Goal: Transaction & Acquisition: Purchase product/service

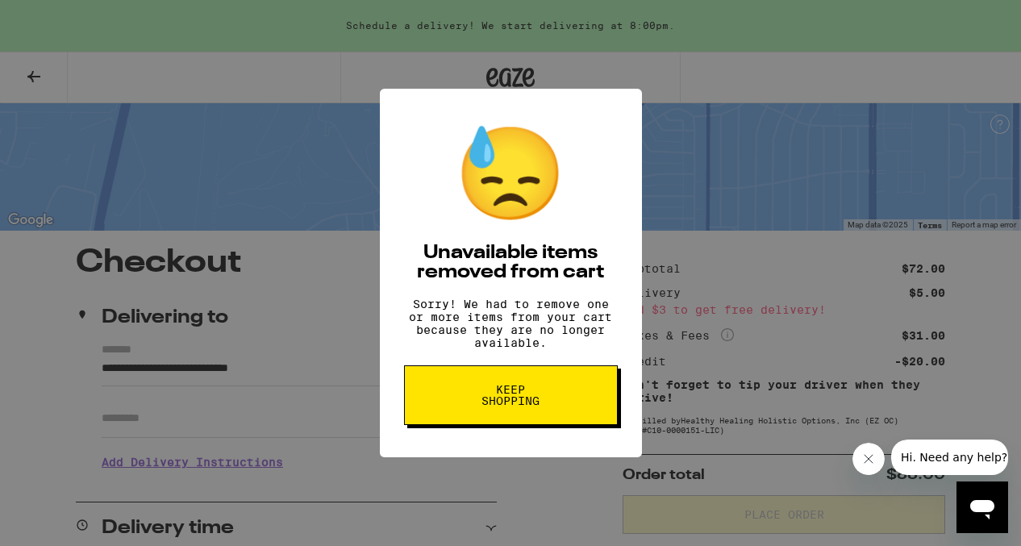
click at [574, 402] on button "Keep Shopping" at bounding box center [511, 395] width 214 height 60
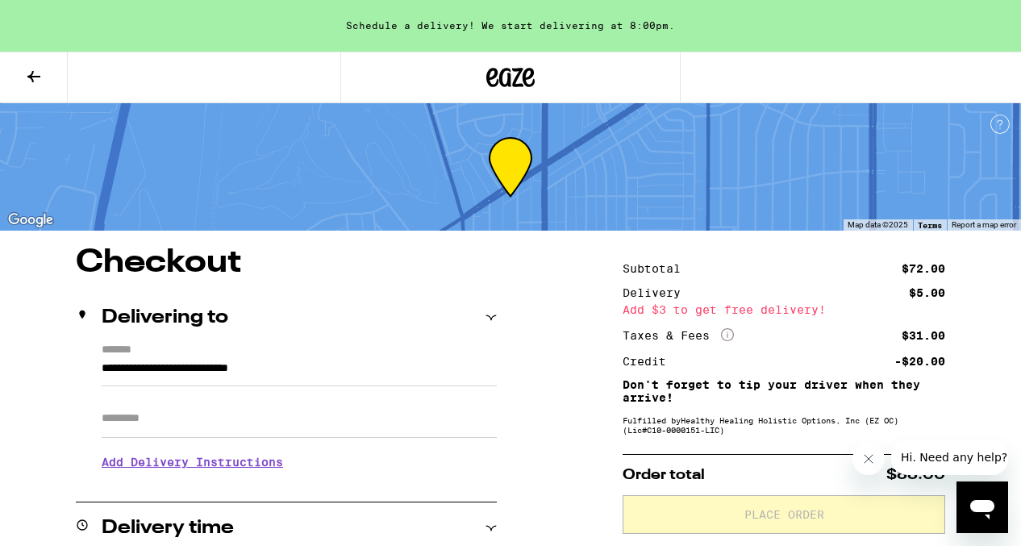
click at [36, 79] on icon at bounding box center [33, 76] width 19 height 19
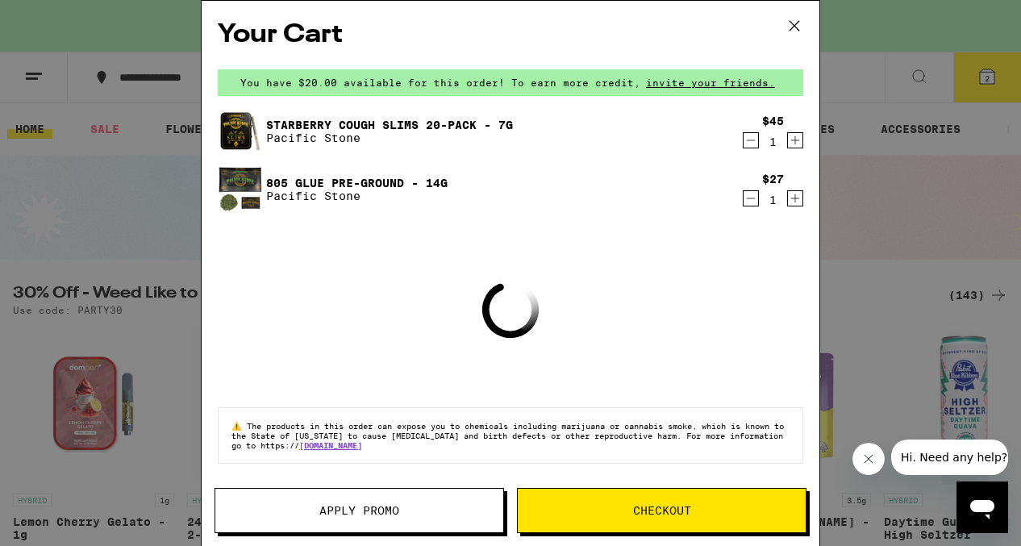
click at [793, 27] on icon at bounding box center [794, 26] width 24 height 24
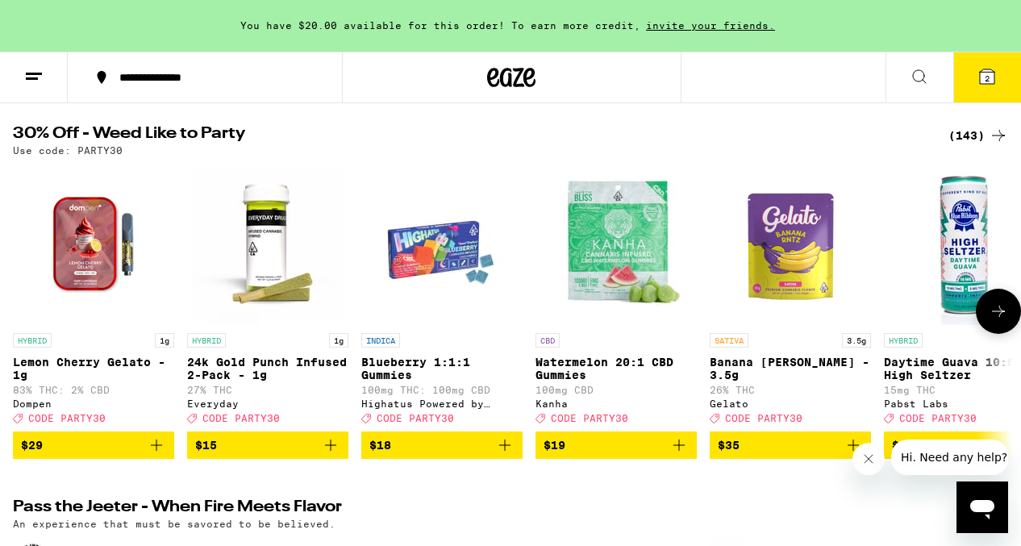
scroll to position [155, 0]
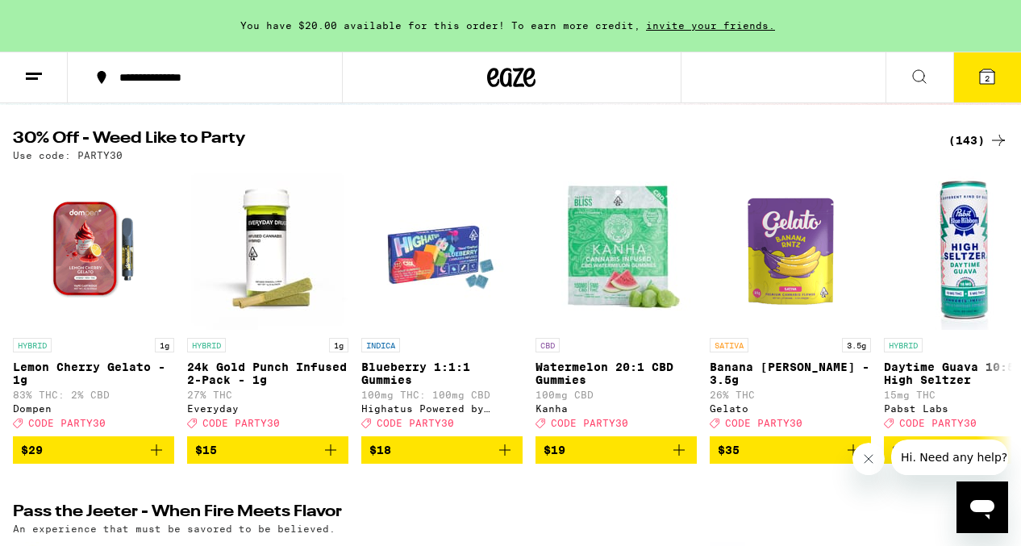
click at [982, 136] on div "(143)" at bounding box center [978, 140] width 60 height 19
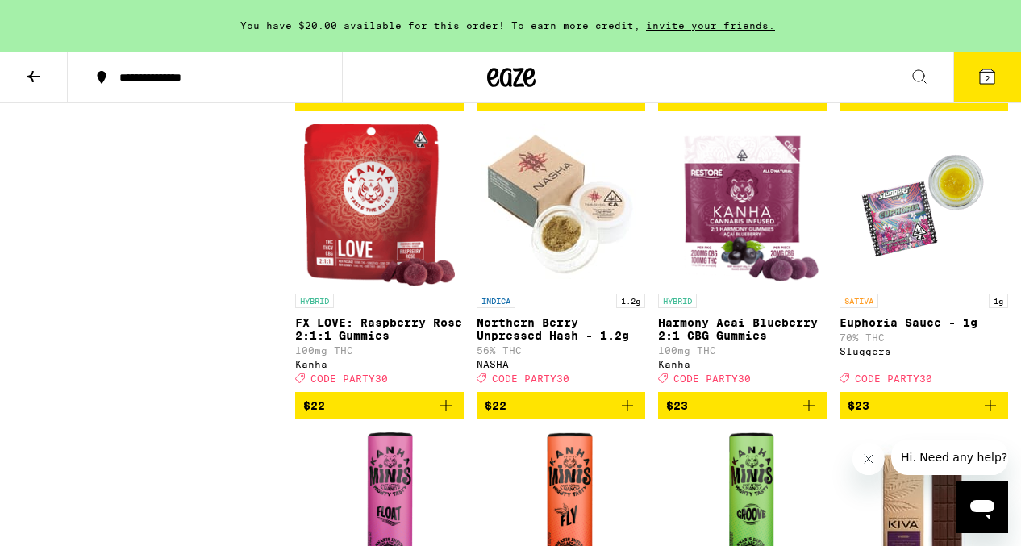
scroll to position [5377, 0]
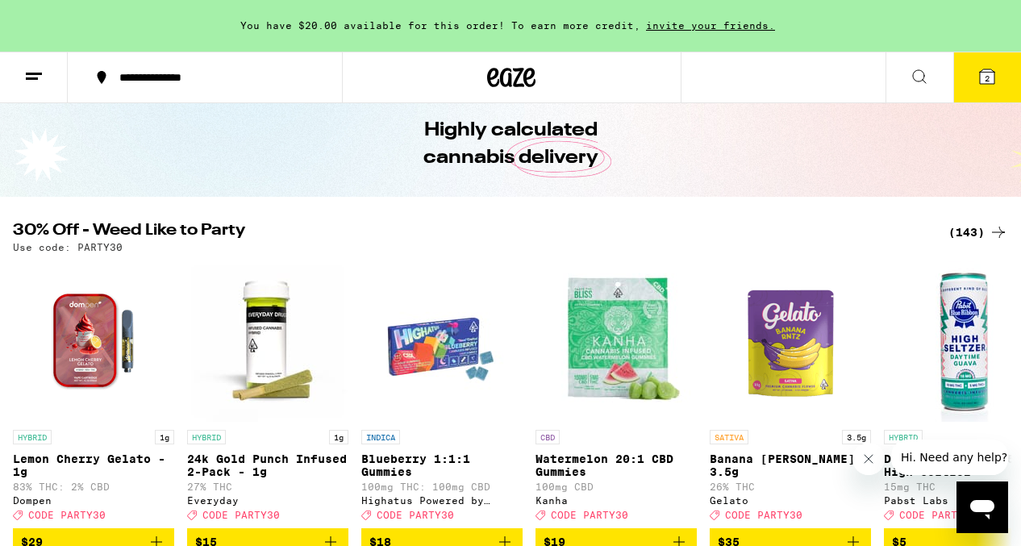
scroll to position [57, 0]
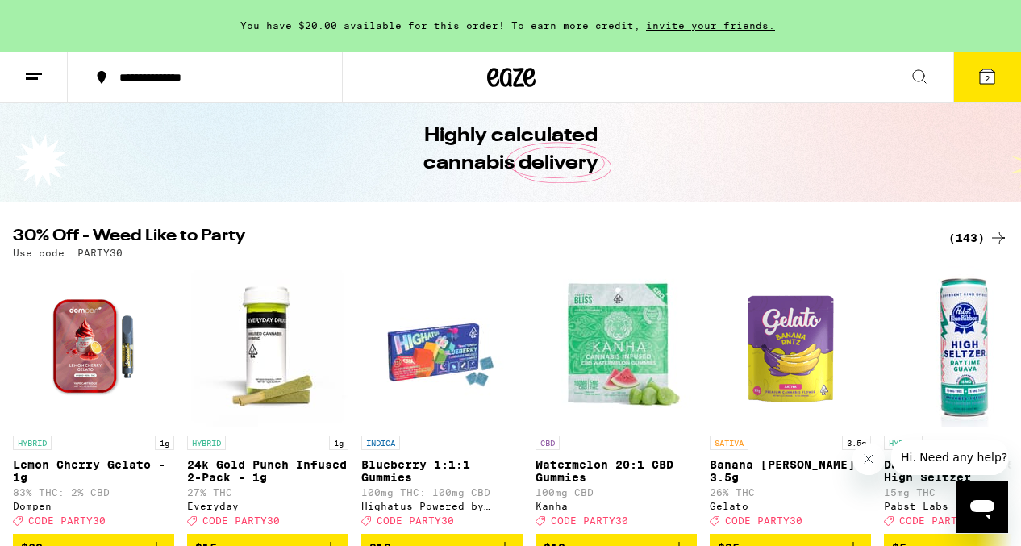
click at [976, 237] on div "(143)" at bounding box center [978, 237] width 60 height 19
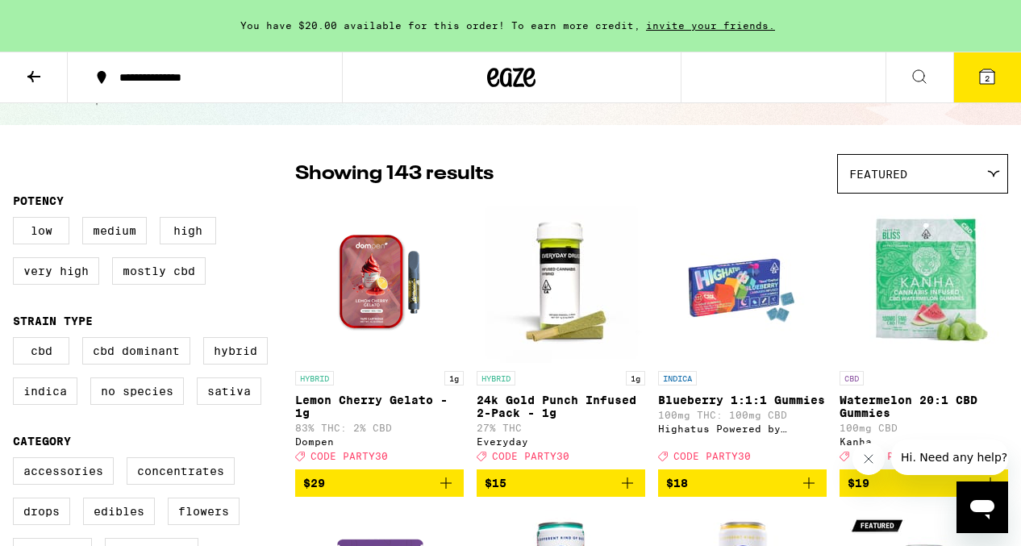
scroll to position [70, 0]
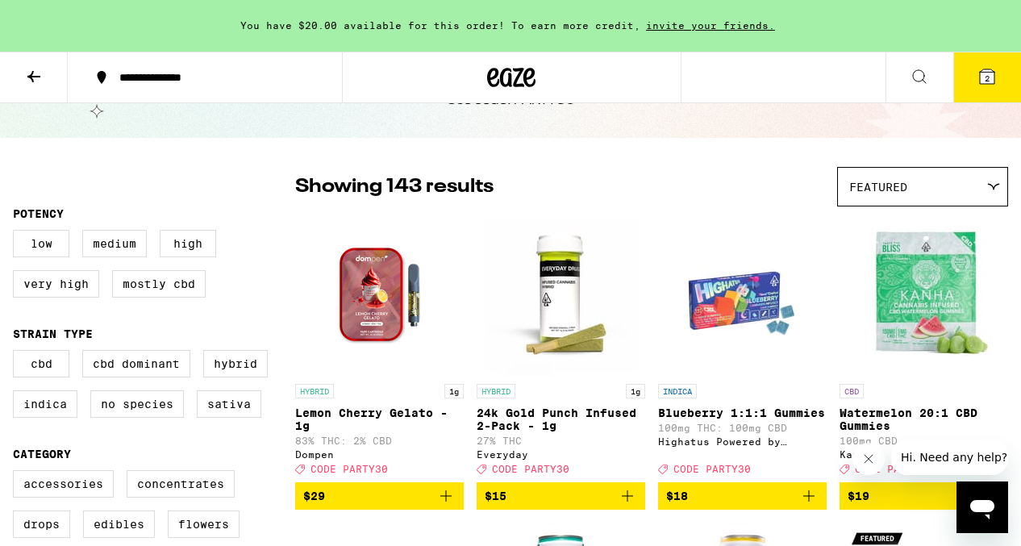
click at [585, 294] on img "Open page for 24k Gold Punch Infused 2-Pack - 1g from Everyday" at bounding box center [561, 294] width 161 height 161
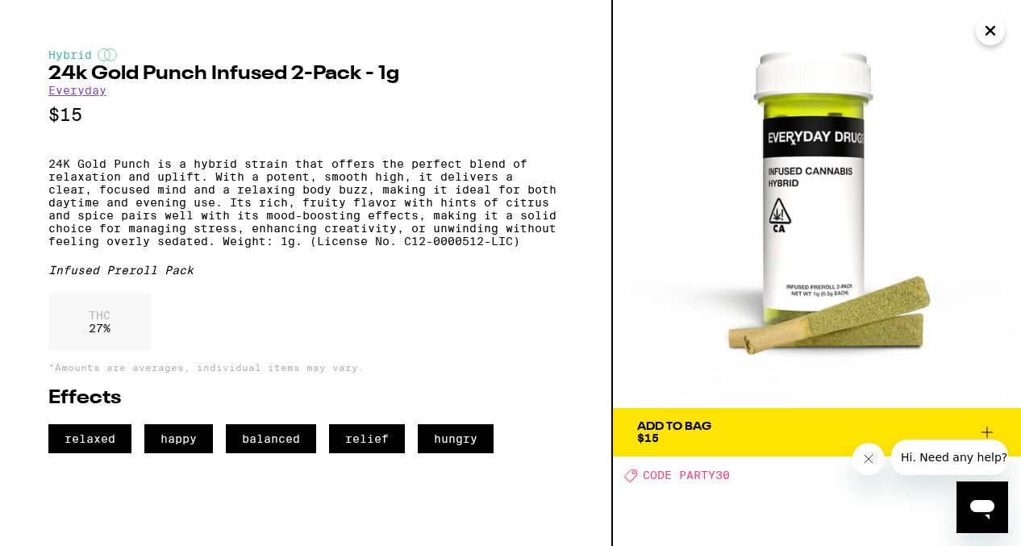
click at [987, 431] on icon at bounding box center [986, 432] width 19 height 19
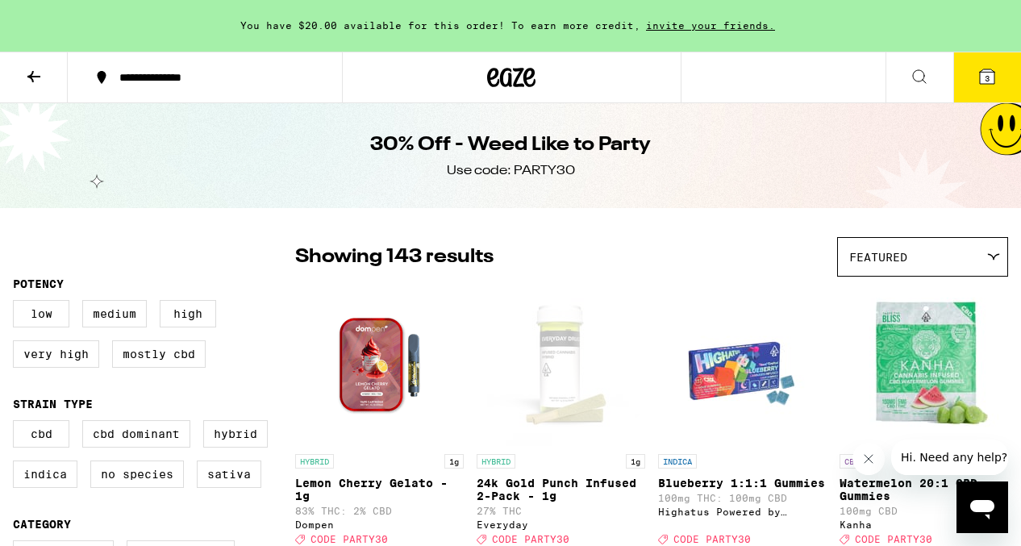
click at [992, 72] on icon at bounding box center [987, 76] width 15 height 15
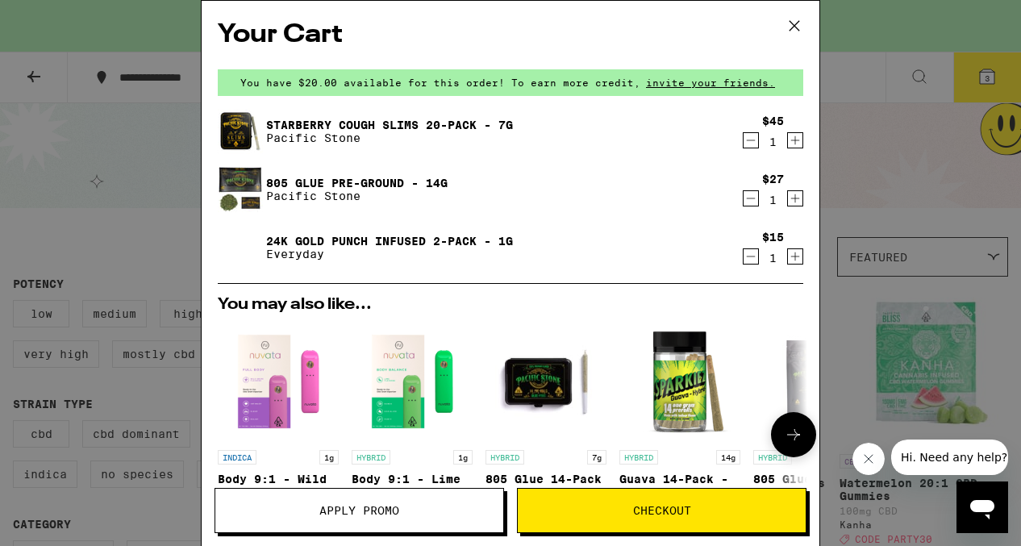
scroll to position [319, 0]
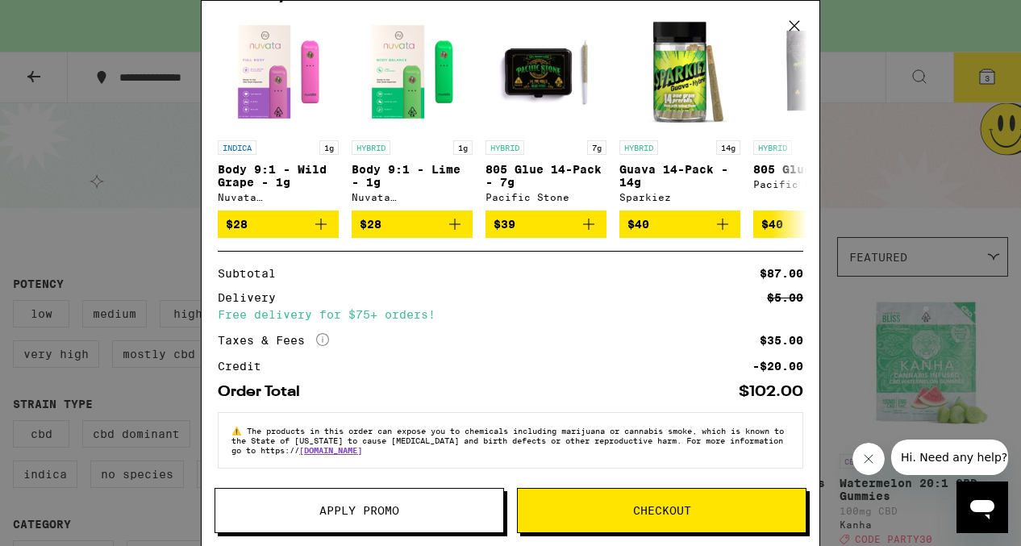
click at [403, 510] on span "Apply Promo" at bounding box center [359, 510] width 288 height 11
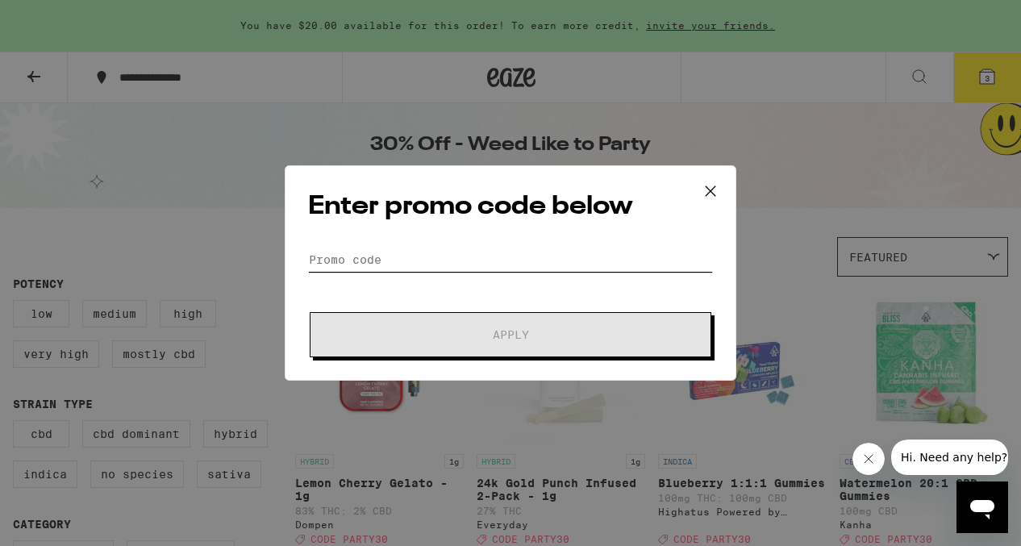
click at [420, 266] on input "Promo Code" at bounding box center [510, 260] width 405 height 24
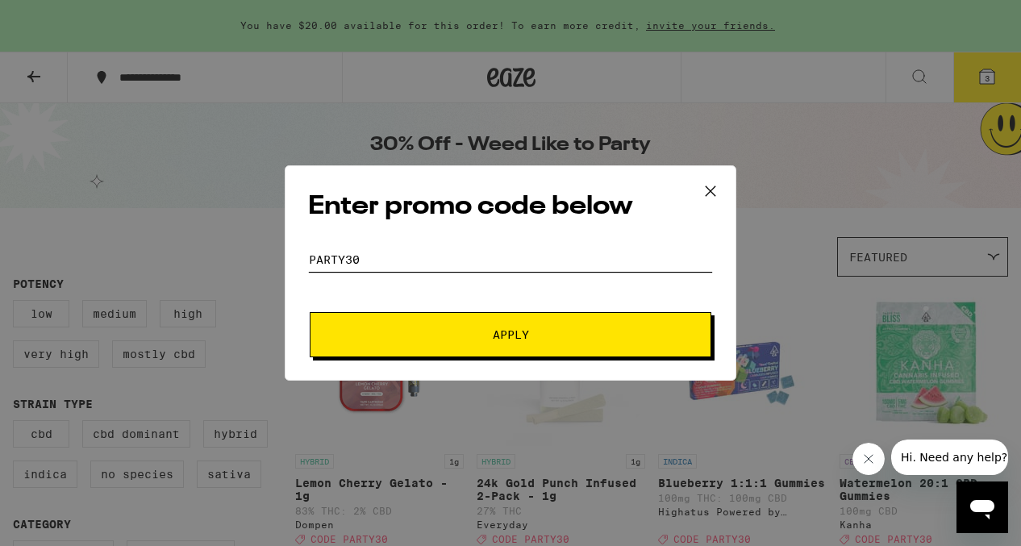
type input "party30"
click at [451, 351] on button "Apply" at bounding box center [511, 334] width 402 height 45
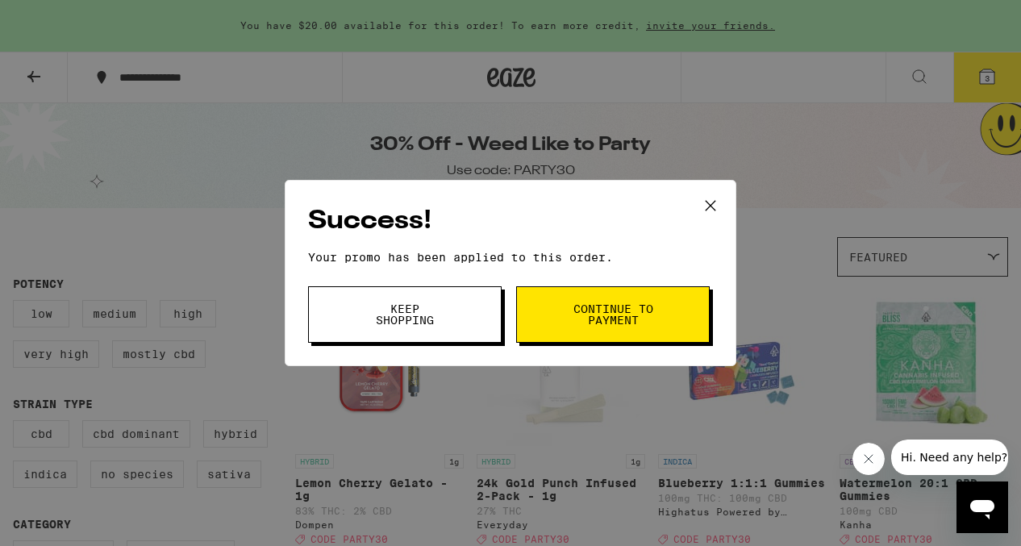
click at [560, 319] on button "Continue to payment" at bounding box center [613, 314] width 194 height 56
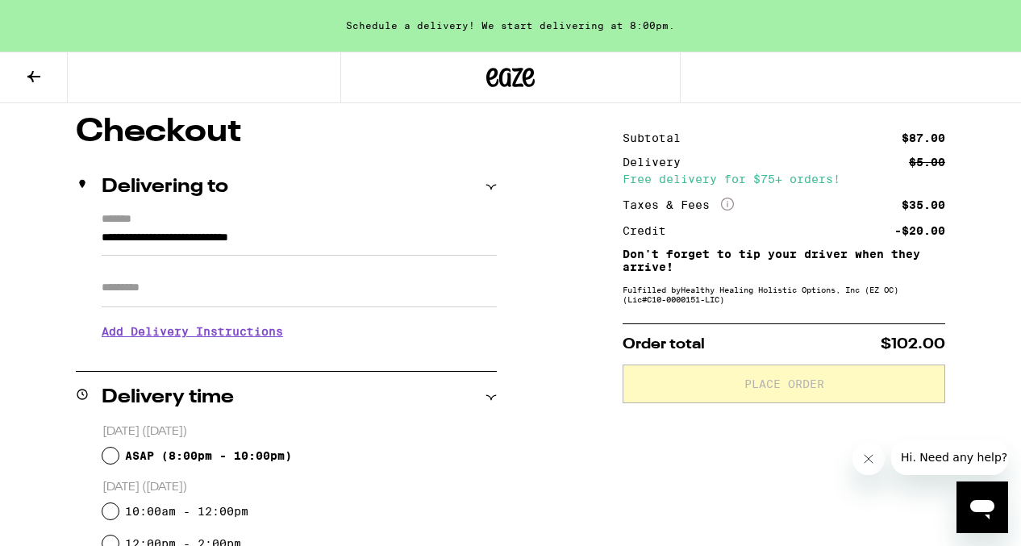
scroll to position [142, 0]
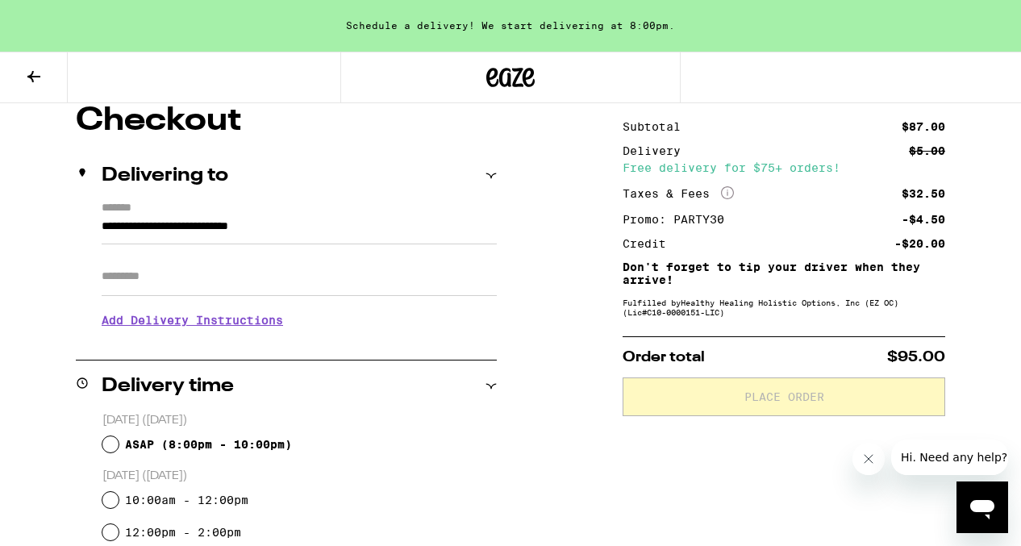
click at [273, 270] on input "Apt/Suite" at bounding box center [299, 276] width 395 height 39
type input "*"
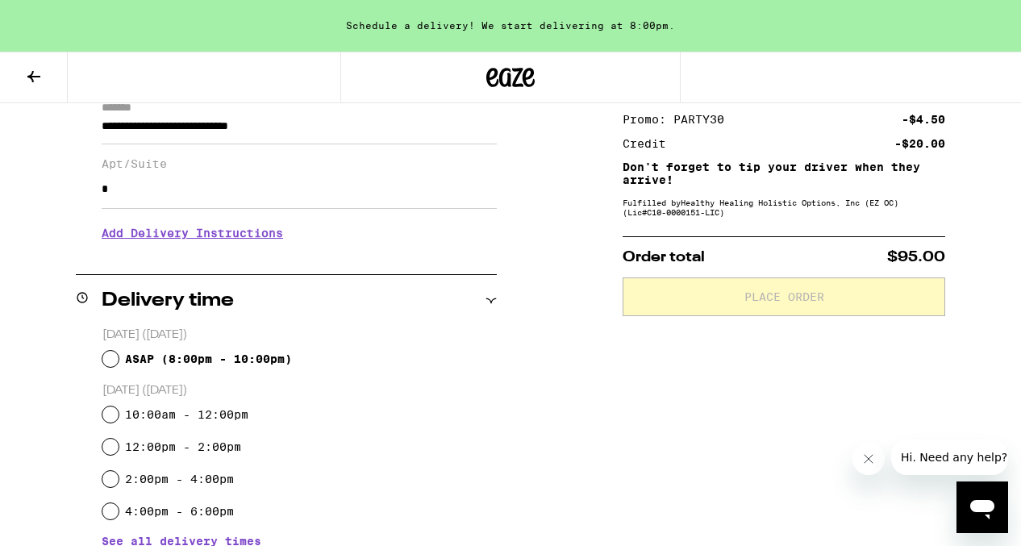
scroll to position [348, 0]
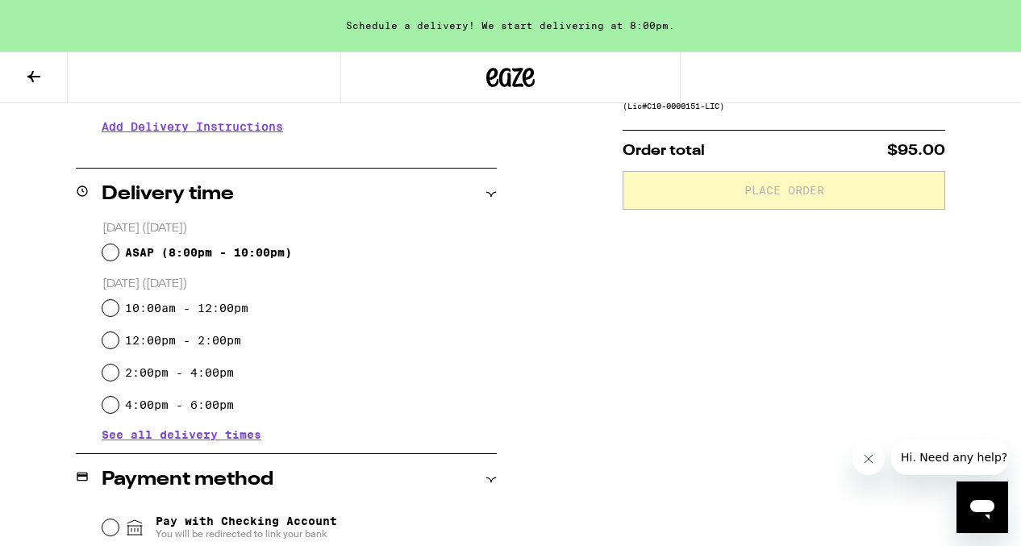
click at [247, 250] on span "ASAP ( 8:00pm - 10:00pm )" at bounding box center [208, 252] width 167 height 13
click at [119, 250] on input "ASAP ( 8:00pm - 10:00pm )" at bounding box center [110, 252] width 16 height 16
radio input "true"
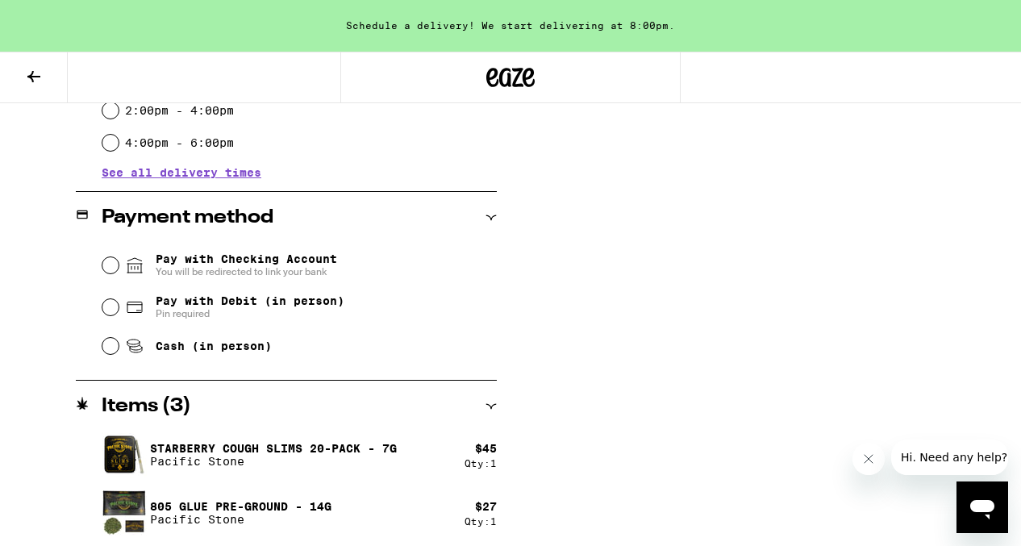
scroll to position [611, 0]
click at [288, 301] on span "Pay with Debit (in person)" at bounding box center [250, 299] width 189 height 13
click at [119, 301] on input "Pay with Debit (in person) Pin required" at bounding box center [110, 306] width 16 height 16
radio input "true"
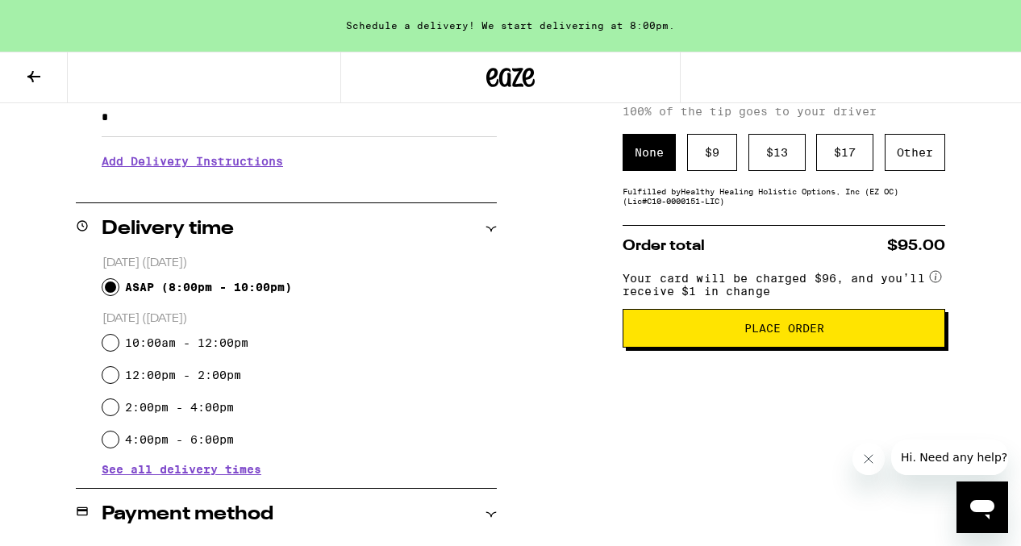
scroll to position [312, 0]
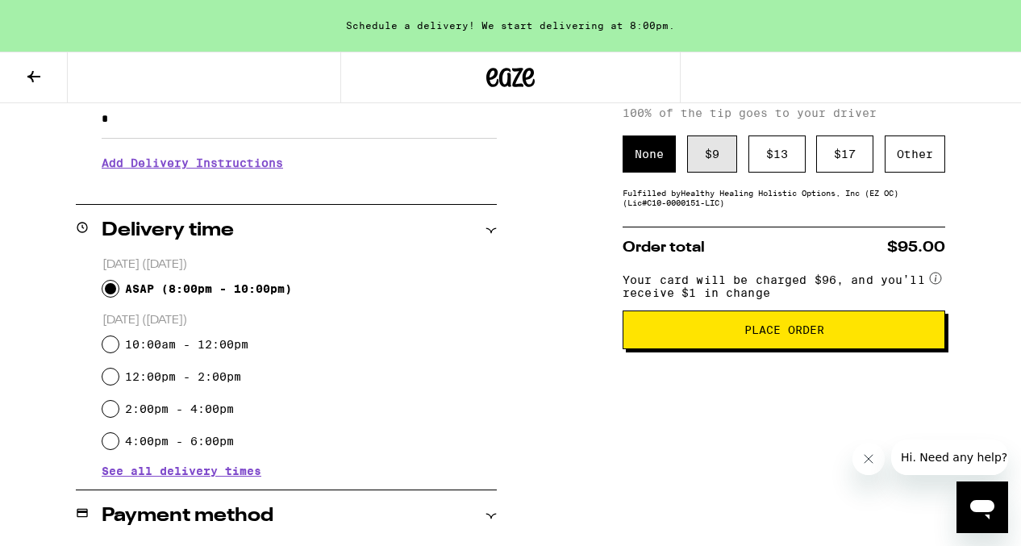
click at [710, 160] on div "$ 9" at bounding box center [712, 153] width 50 height 37
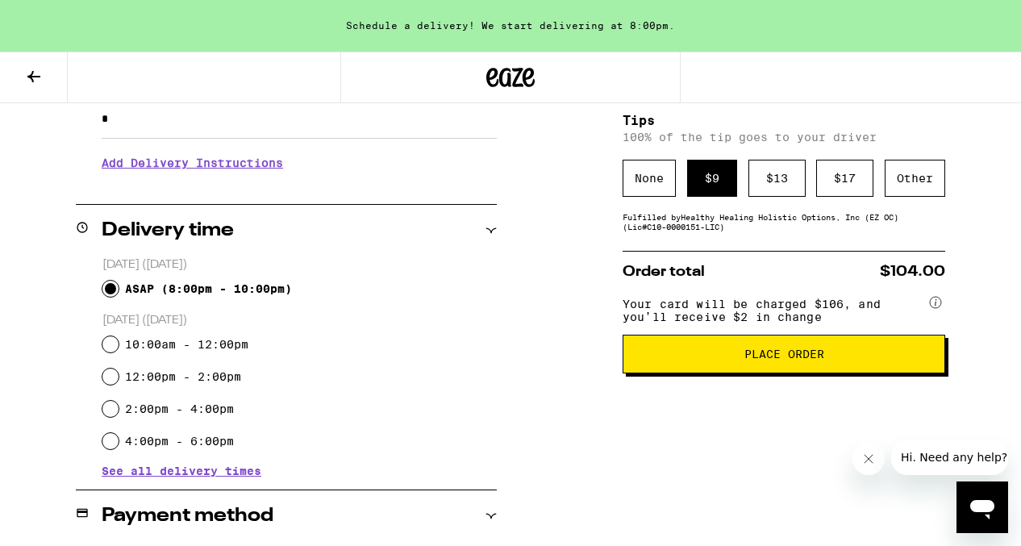
click at [745, 360] on span "Place Order" at bounding box center [784, 353] width 80 height 11
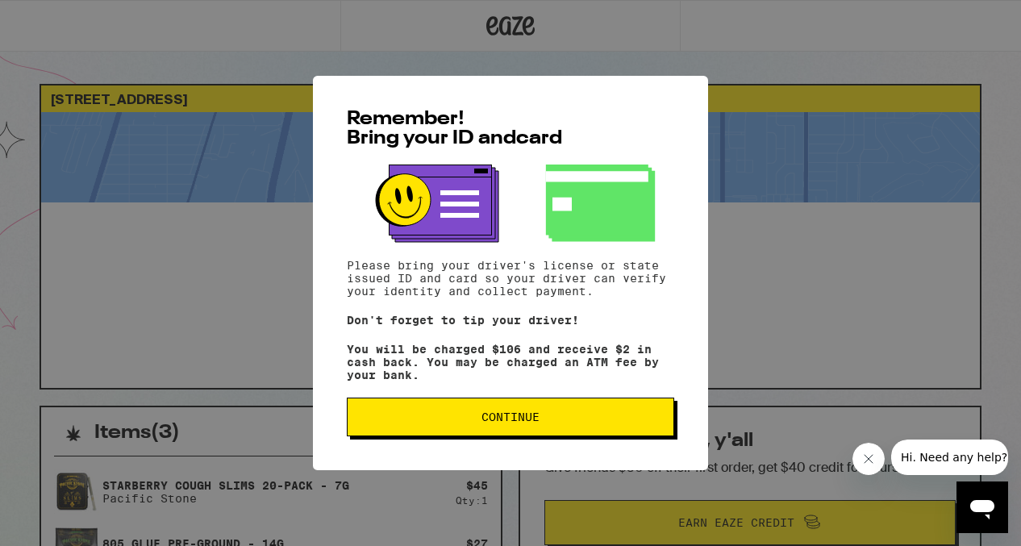
click at [561, 411] on button "Continue" at bounding box center [510, 417] width 327 height 39
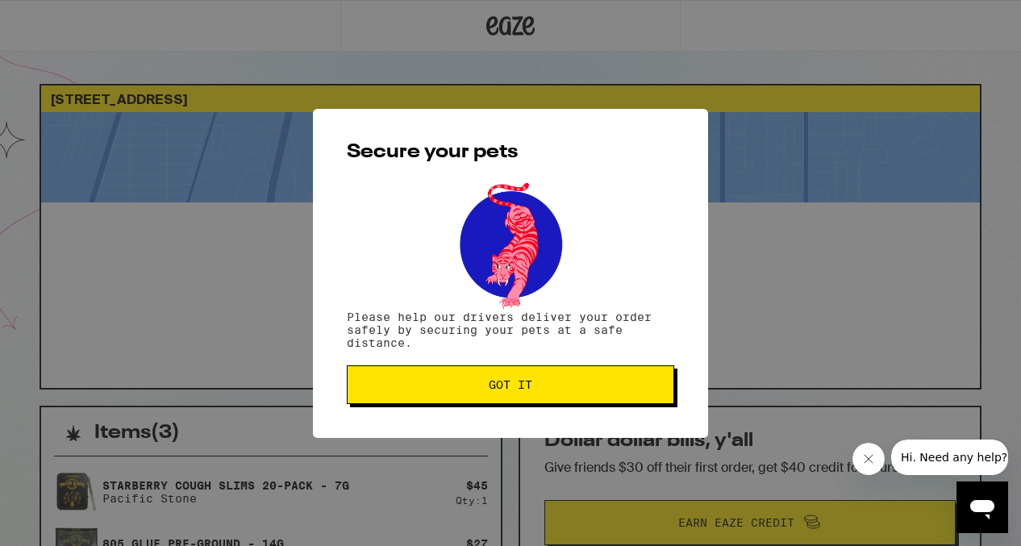
click at [566, 390] on span "Got it" at bounding box center [510, 384] width 300 height 11
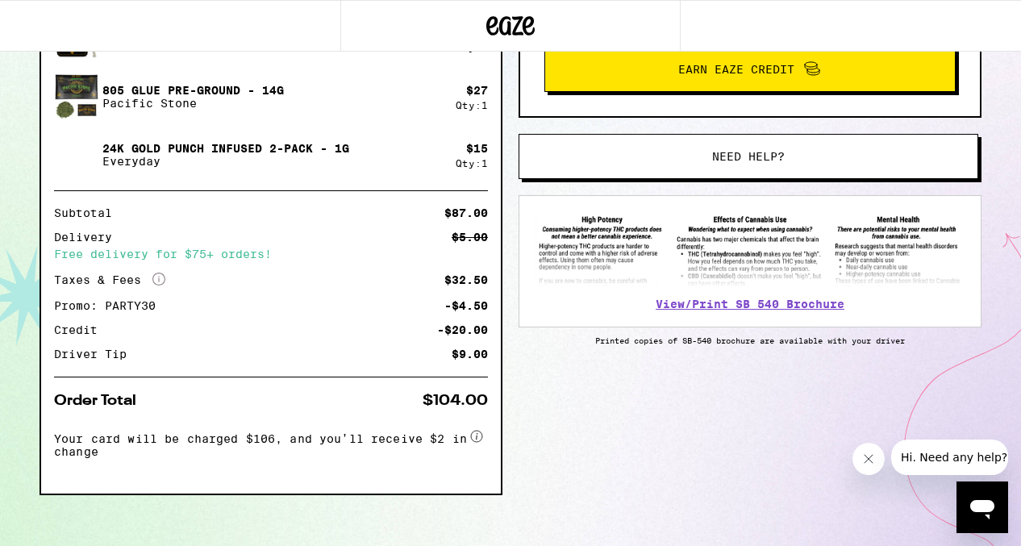
scroll to position [458, 0]
